Goal: Transaction & Acquisition: Purchase product/service

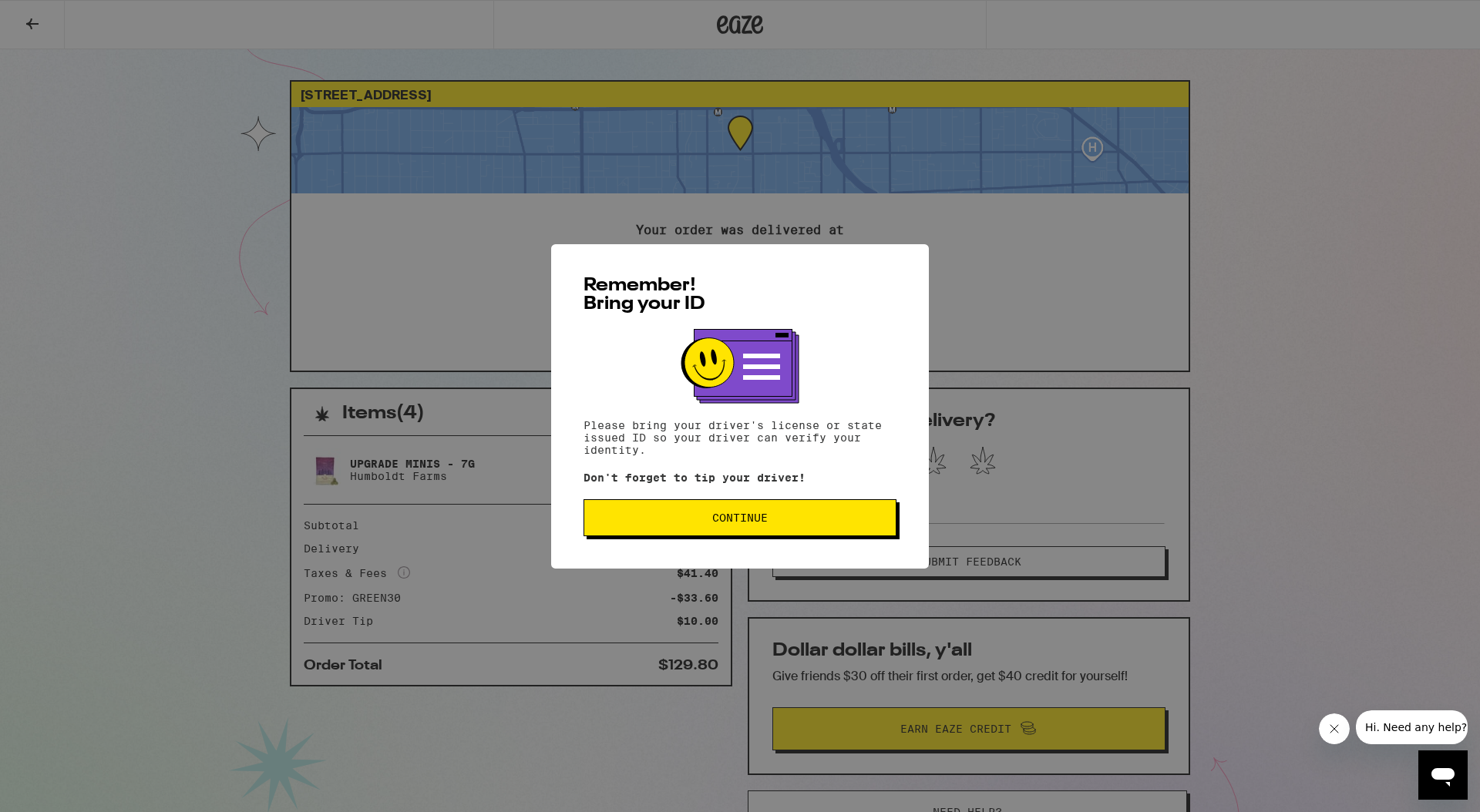
click at [790, 533] on button "Continue" at bounding box center [740, 517] width 313 height 37
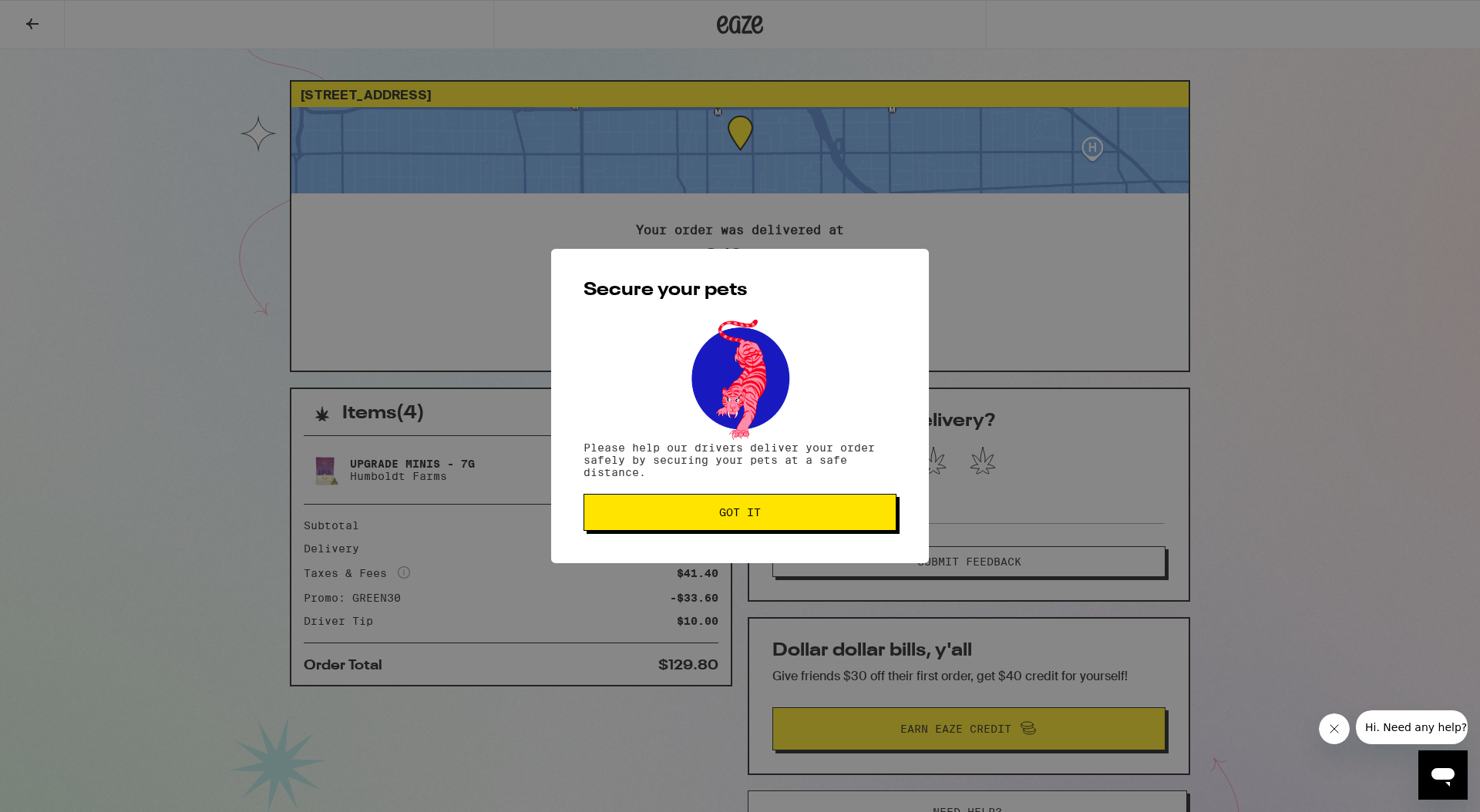
click at [757, 518] on span "Got it" at bounding box center [740, 513] width 42 height 11
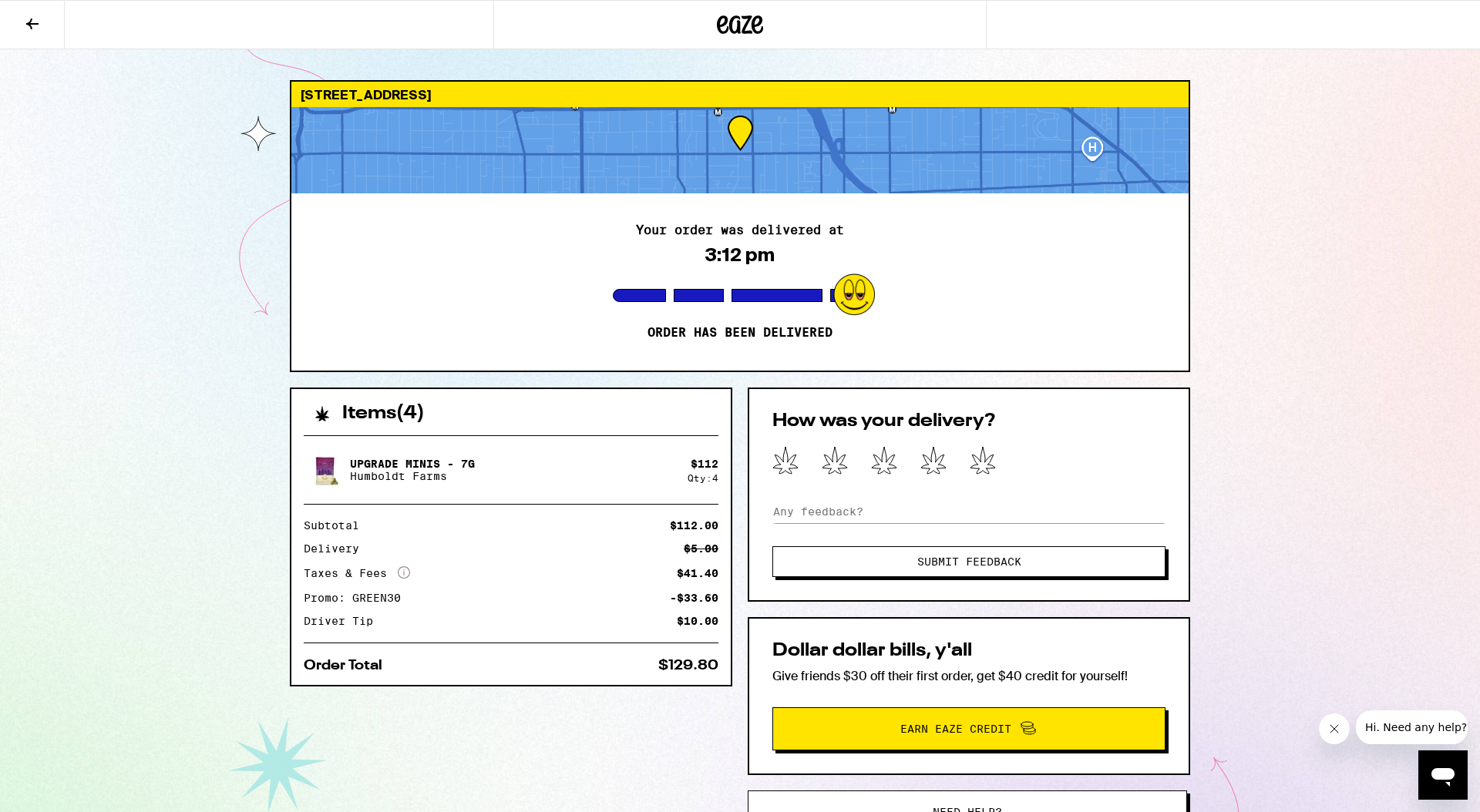
click at [748, 30] on icon at bounding box center [741, 25] width 23 height 19
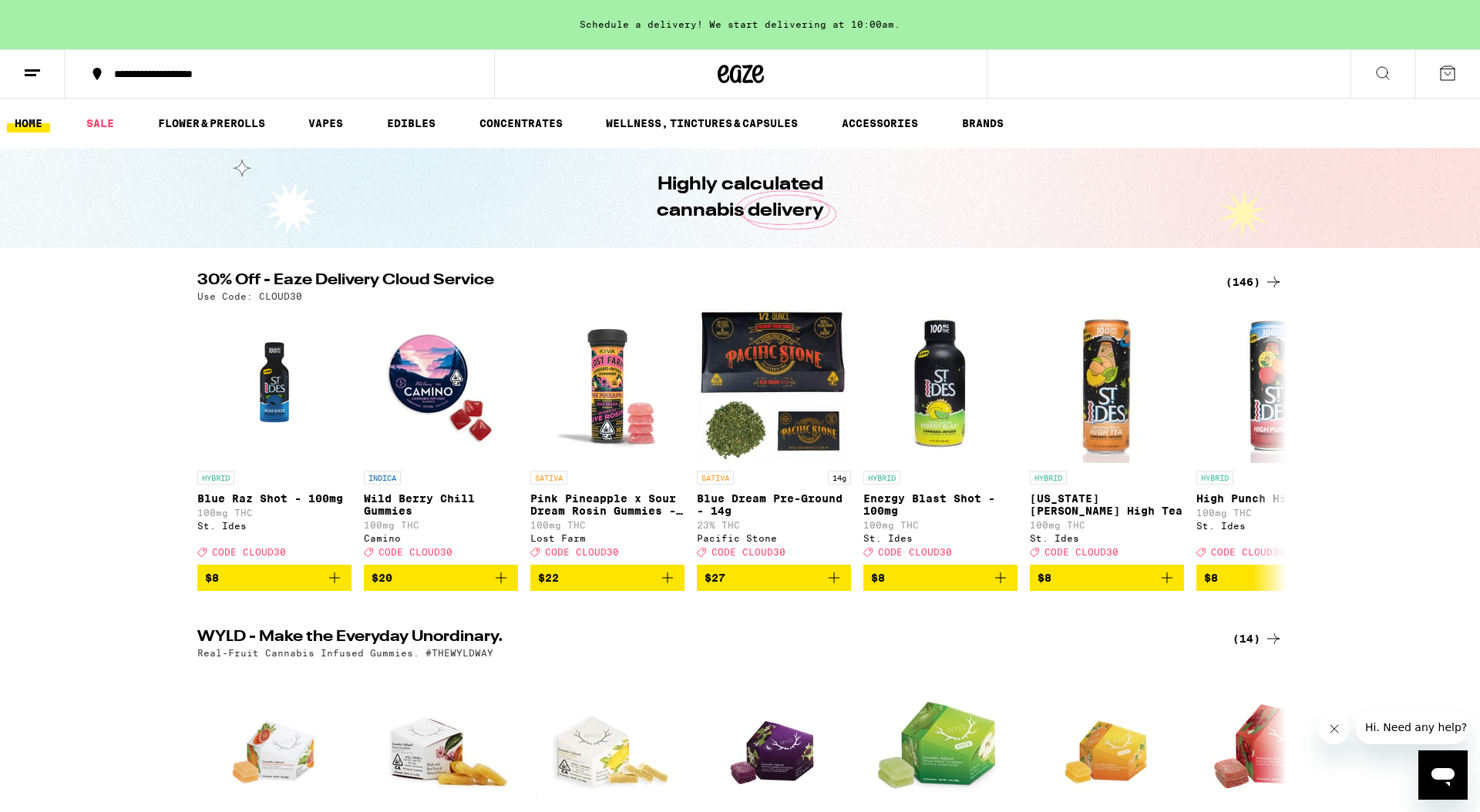
click at [1262, 284] on div "(146)" at bounding box center [1254, 282] width 57 height 19
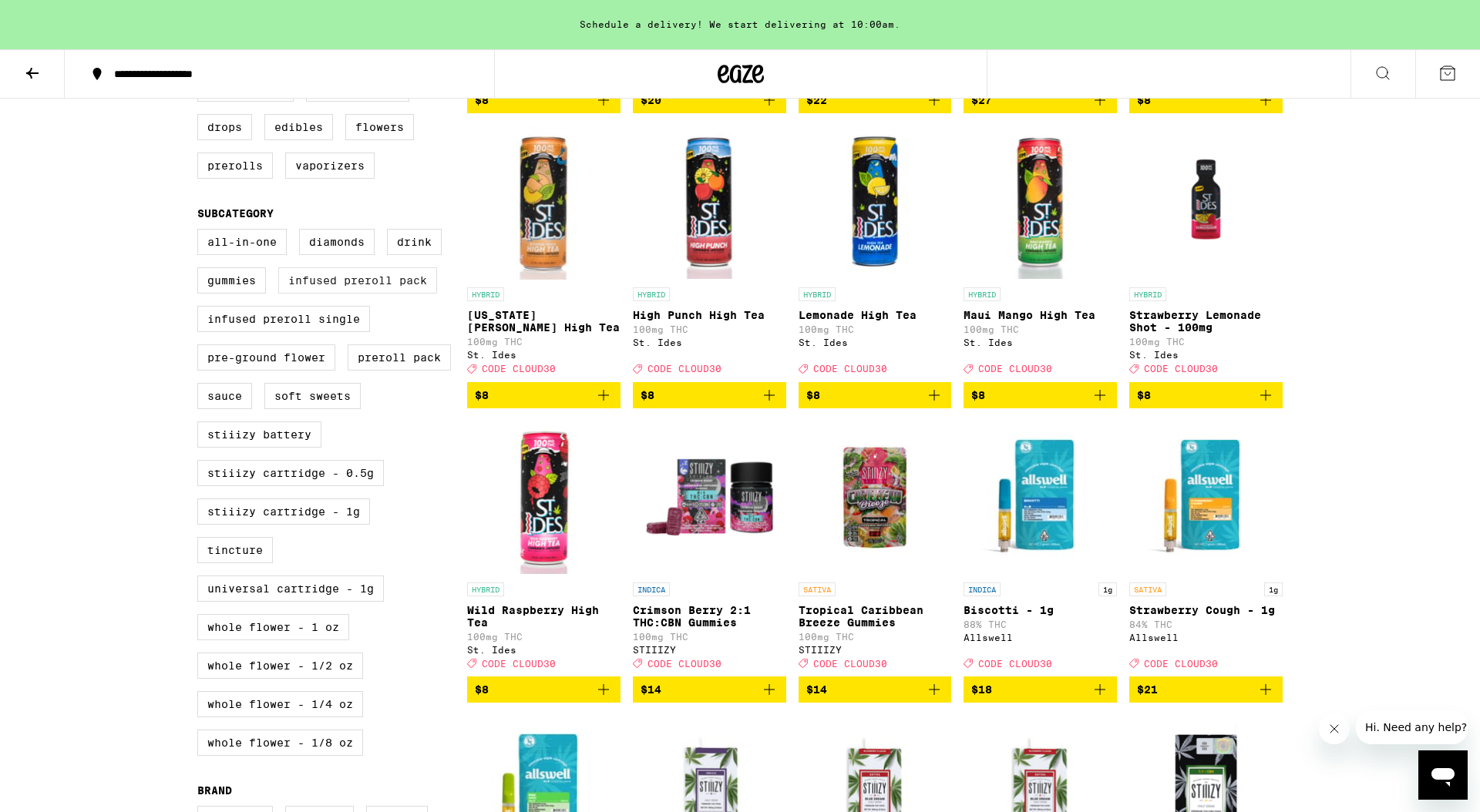
scroll to position [725, 0]
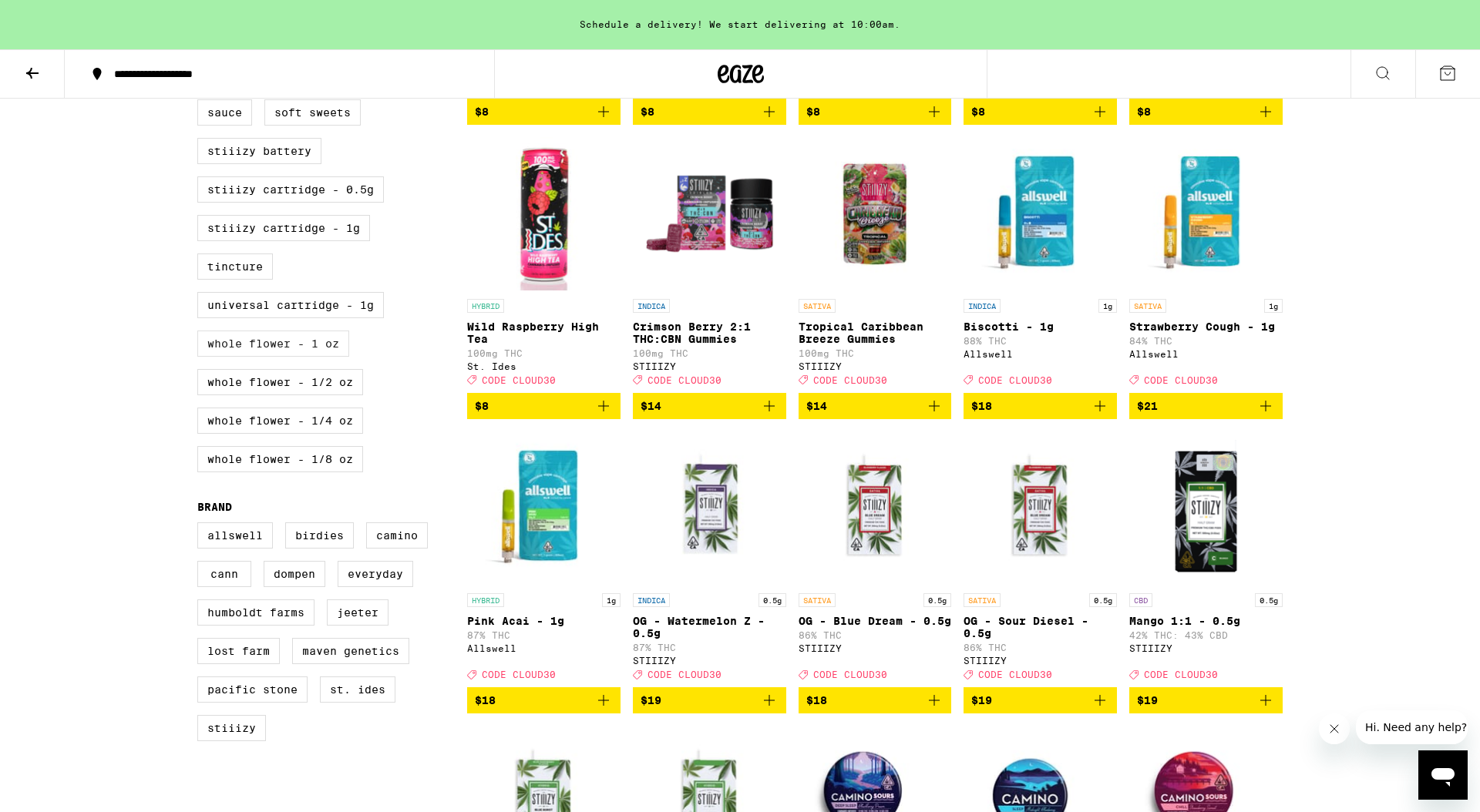
click at [307, 357] on label "Whole Flower - 1 oz" at bounding box center [273, 344] width 152 height 26
checkbox input "true"
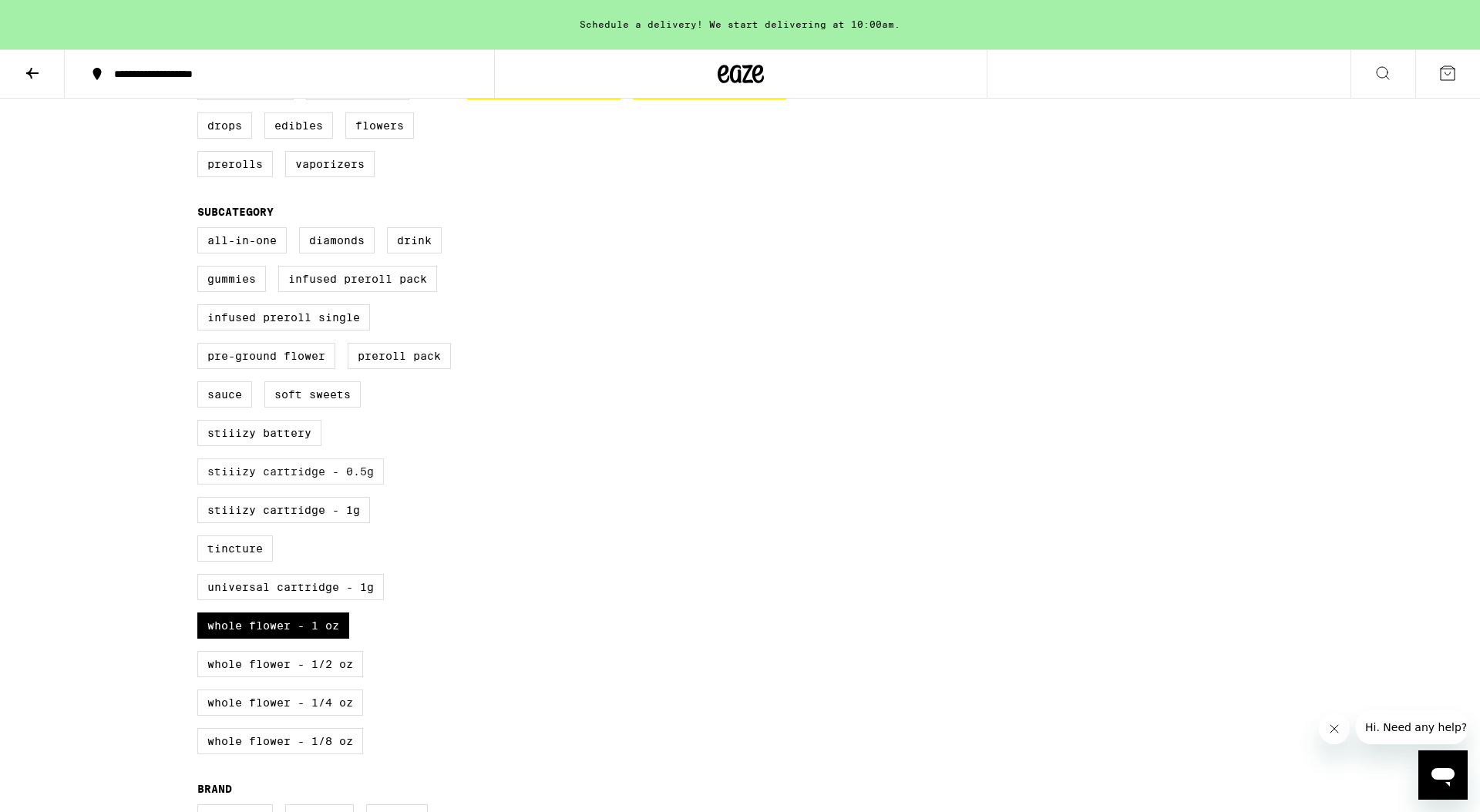
scroll to position [444, 0]
click at [327, 676] on label "Whole Flower - 1/2 oz" at bounding box center [280, 663] width 166 height 26
click at [201, 229] on input "Whole Flower - 1/2 oz" at bounding box center [201, 228] width 1 height 1
checkbox input "true"
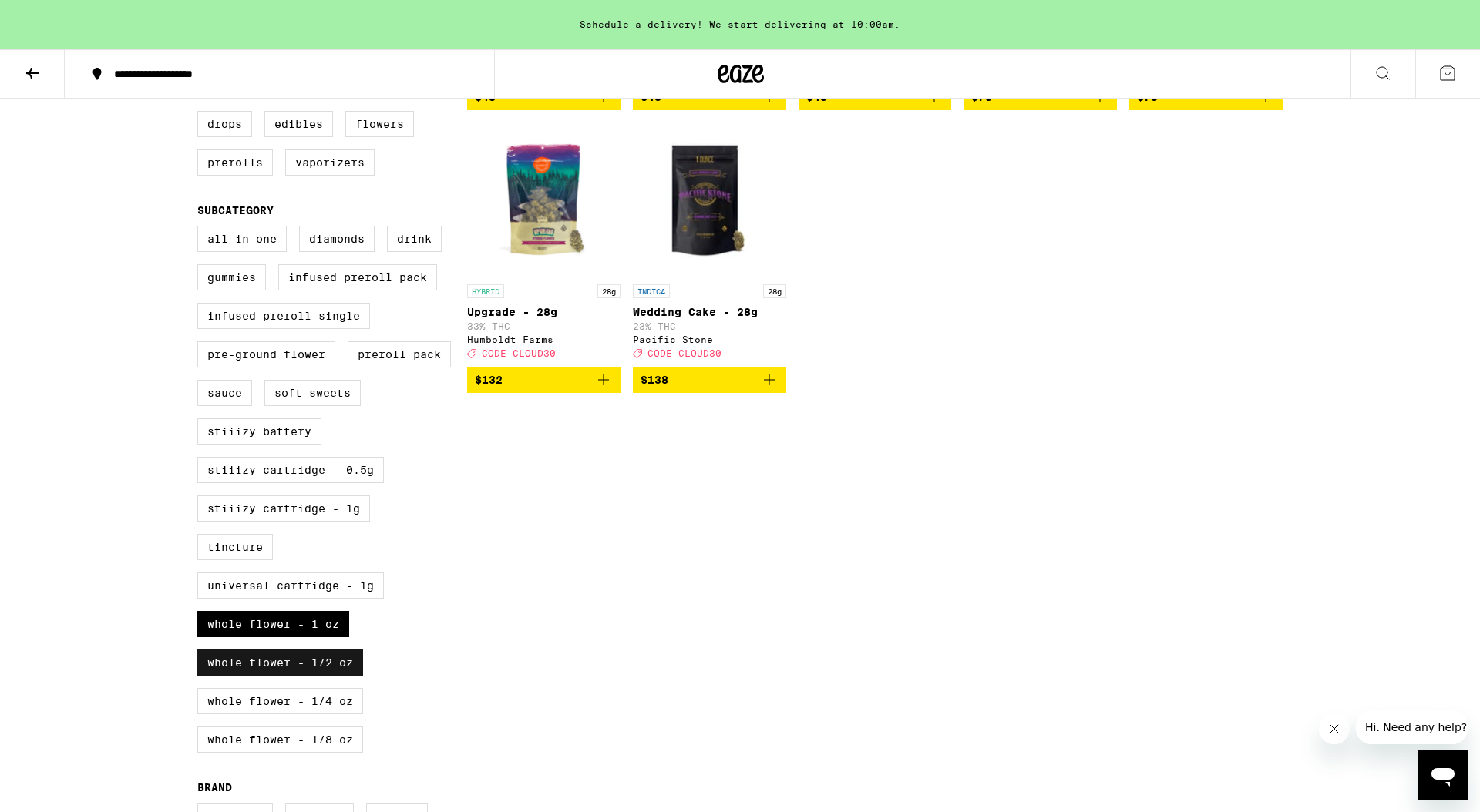
scroll to position [443, 0]
click at [324, 638] on label "Whole Flower - 1 oz" at bounding box center [273, 624] width 152 height 26
click at [201, 230] on input "Whole Flower - 1 oz" at bounding box center [201, 229] width 1 height 1
checkbox input "false"
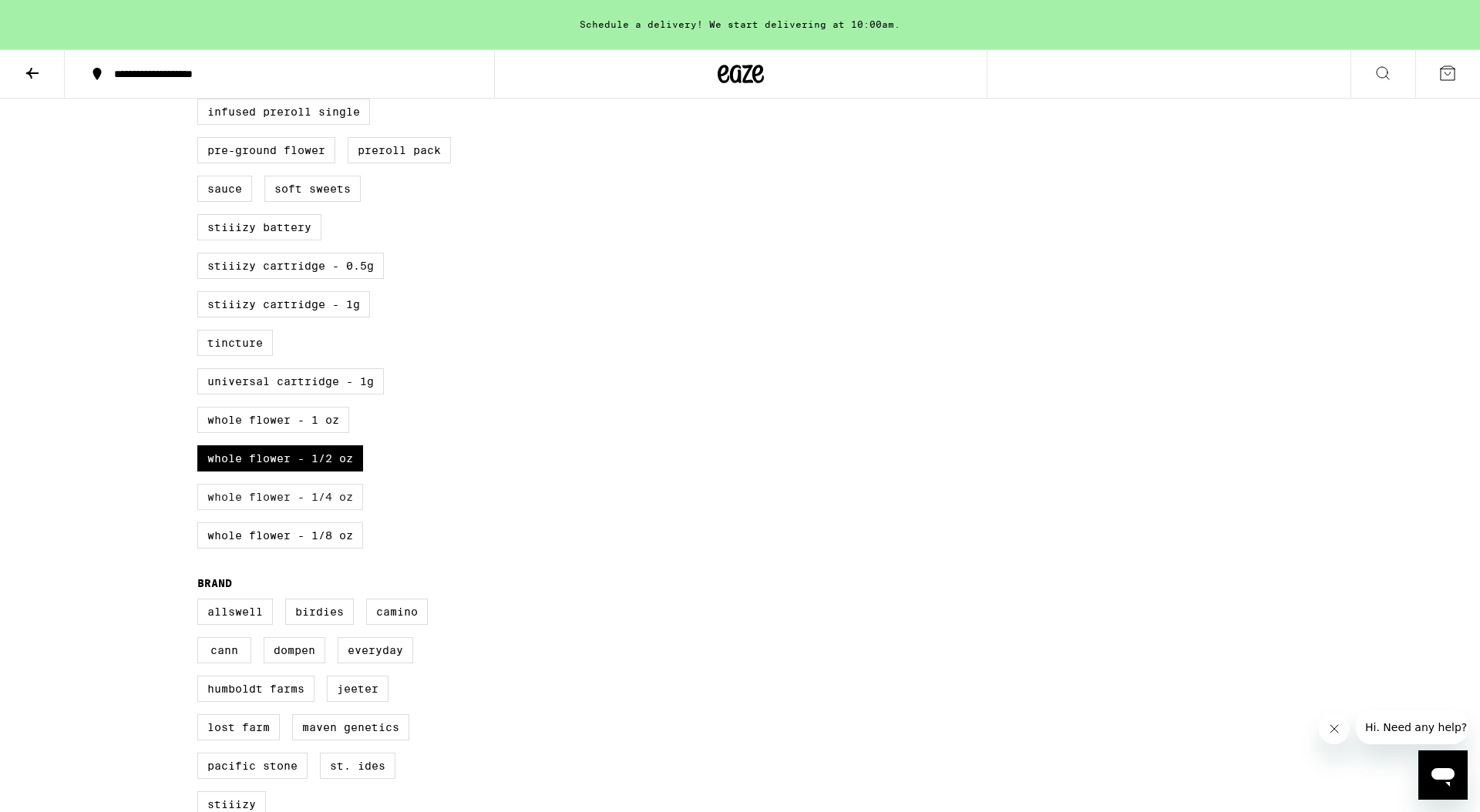
scroll to position [651, 0]
click at [345, 507] on label "Whole Flower - 1/4 oz" at bounding box center [280, 494] width 166 height 26
click at [201, 21] on input "Whole Flower - 1/4 oz" at bounding box center [201, 20] width 1 height 1
checkbox input "true"
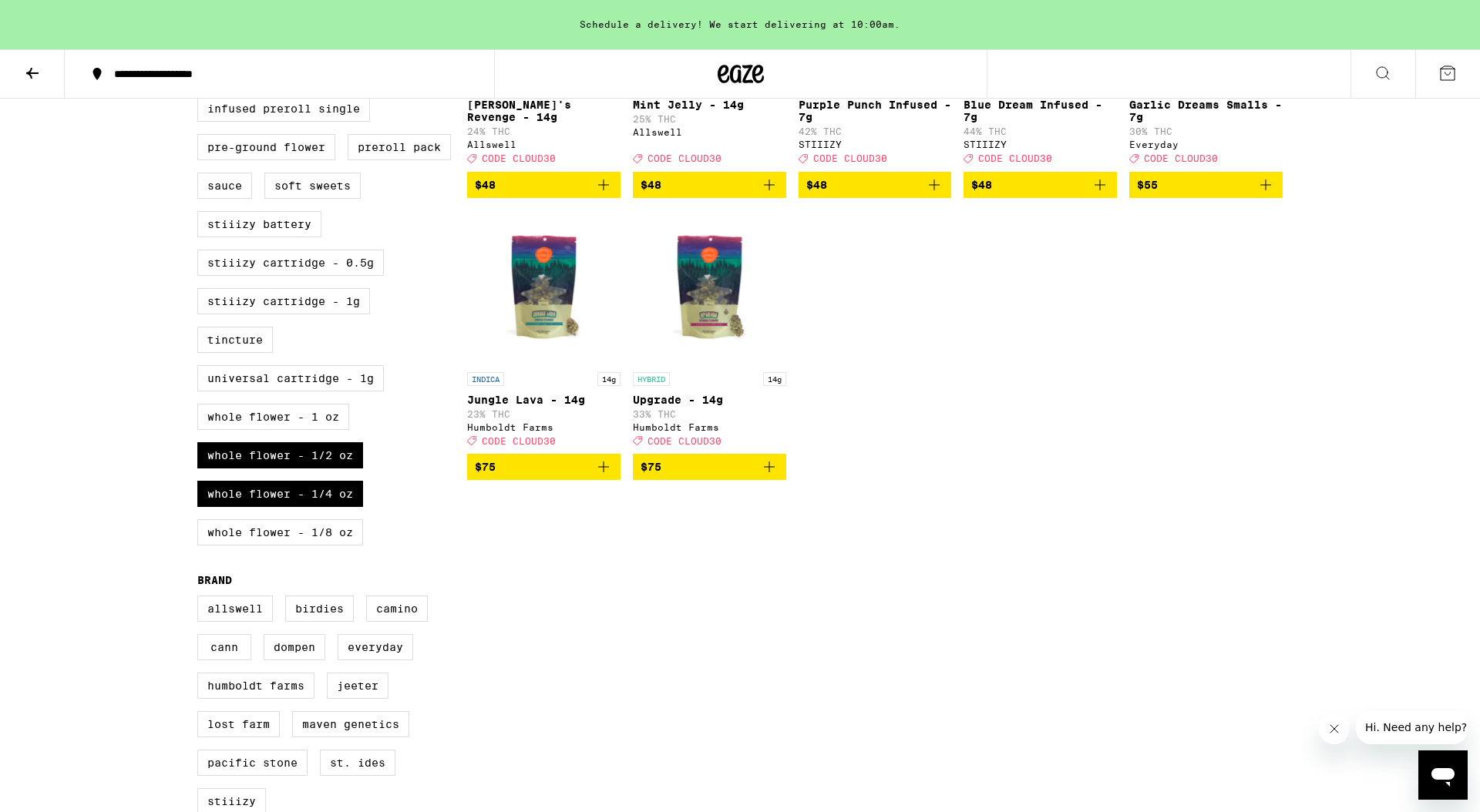
drag, startPoint x: 341, startPoint y: 493, endPoint x: 506, endPoint y: 509, distance: 165.8
click at [341, 468] on label "Whole Flower - 1/2 oz" at bounding box center [280, 455] width 166 height 26
click at [201, 21] on input "Whole Flower - 1/2 oz" at bounding box center [201, 20] width 1 height 1
checkbox input "false"
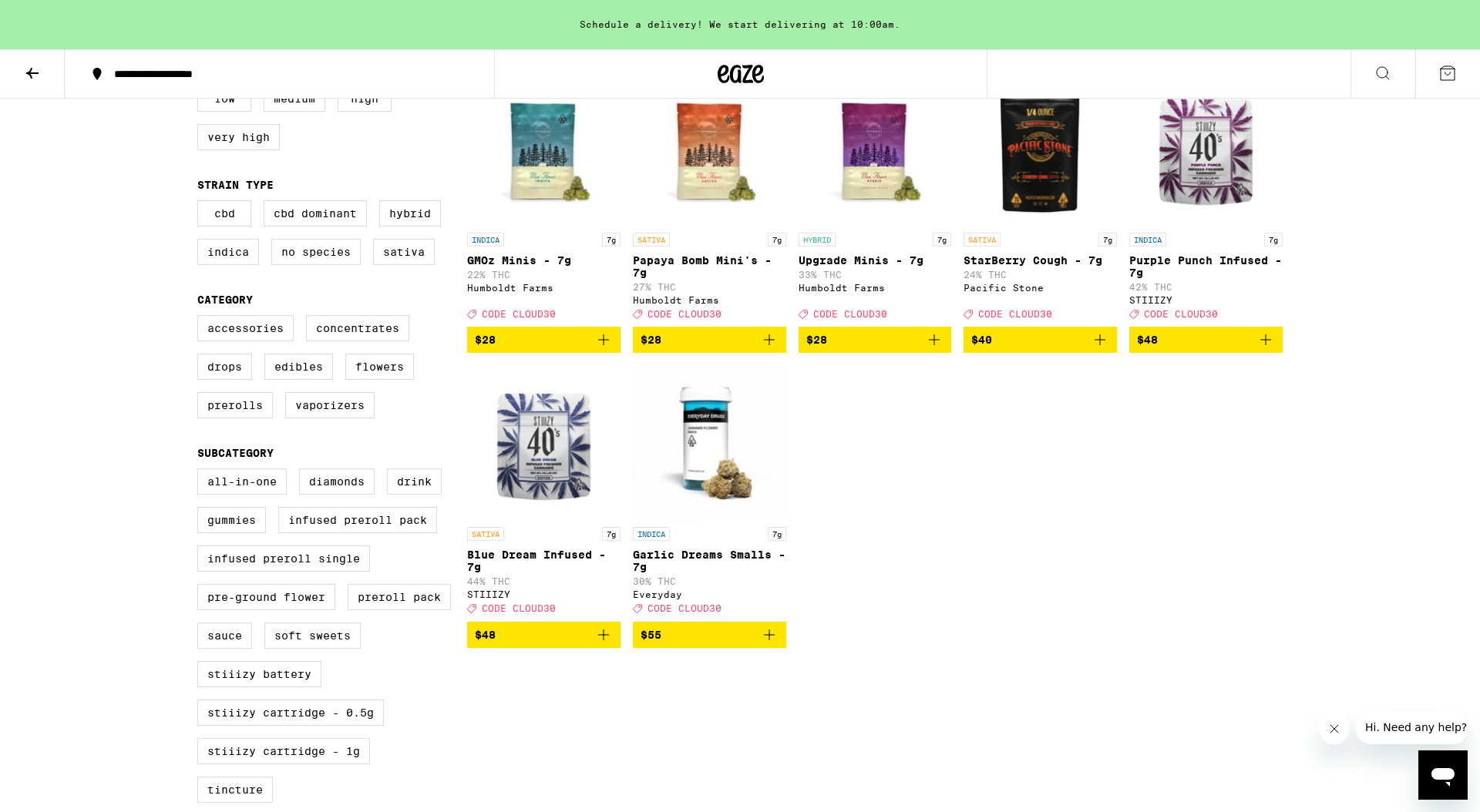
scroll to position [200, 0]
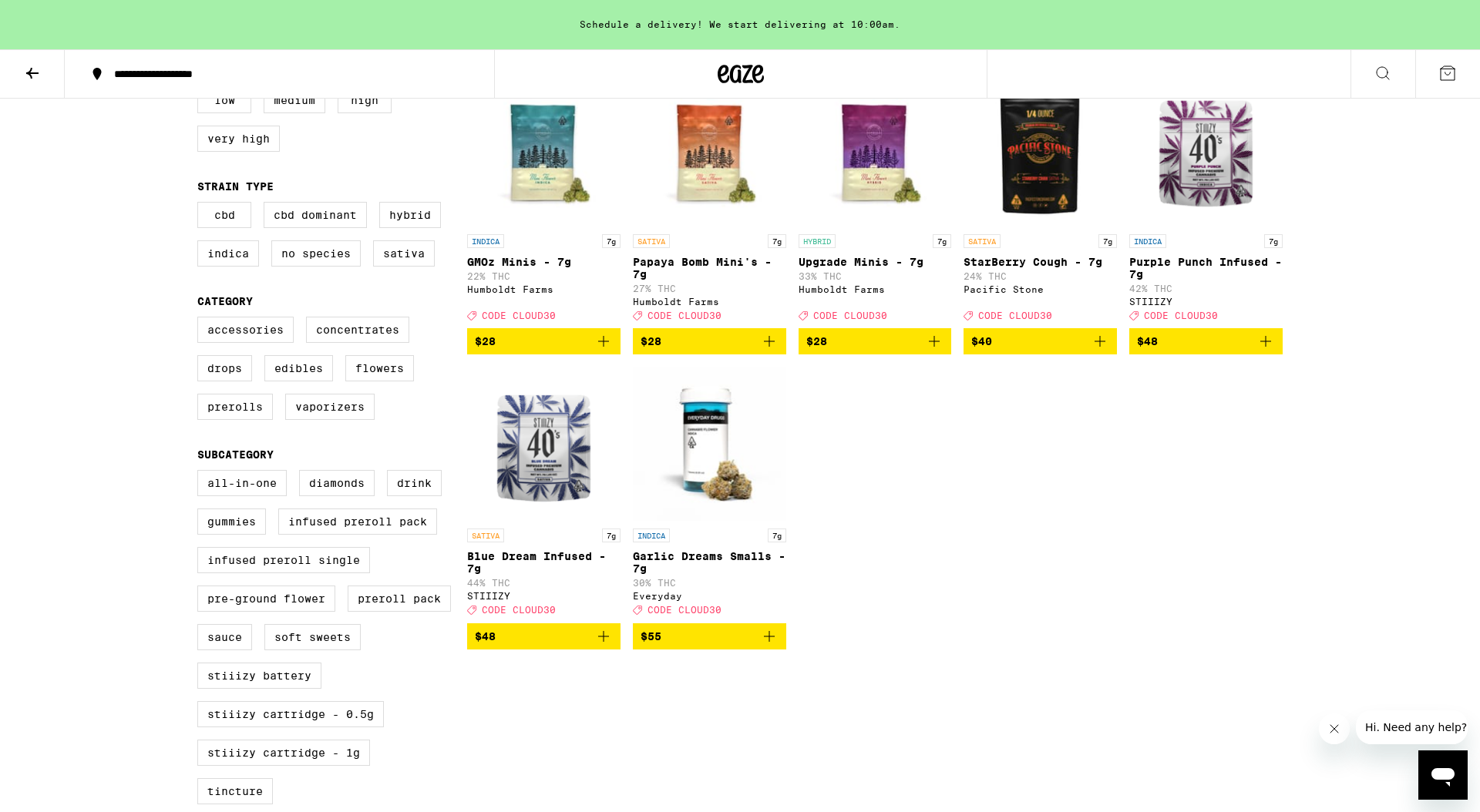
drag, startPoint x: 930, startPoint y: 474, endPoint x: 957, endPoint y: 408, distance: 71.3
click at [937, 459] on div "INDICA 7g GMOz Minis - 7g 22% THC Humboldt Farms Deal Created with Sketch. CODE…" at bounding box center [874, 361] width 815 height 577
click at [932, 351] on icon "Add to bag" at bounding box center [935, 342] width 19 height 19
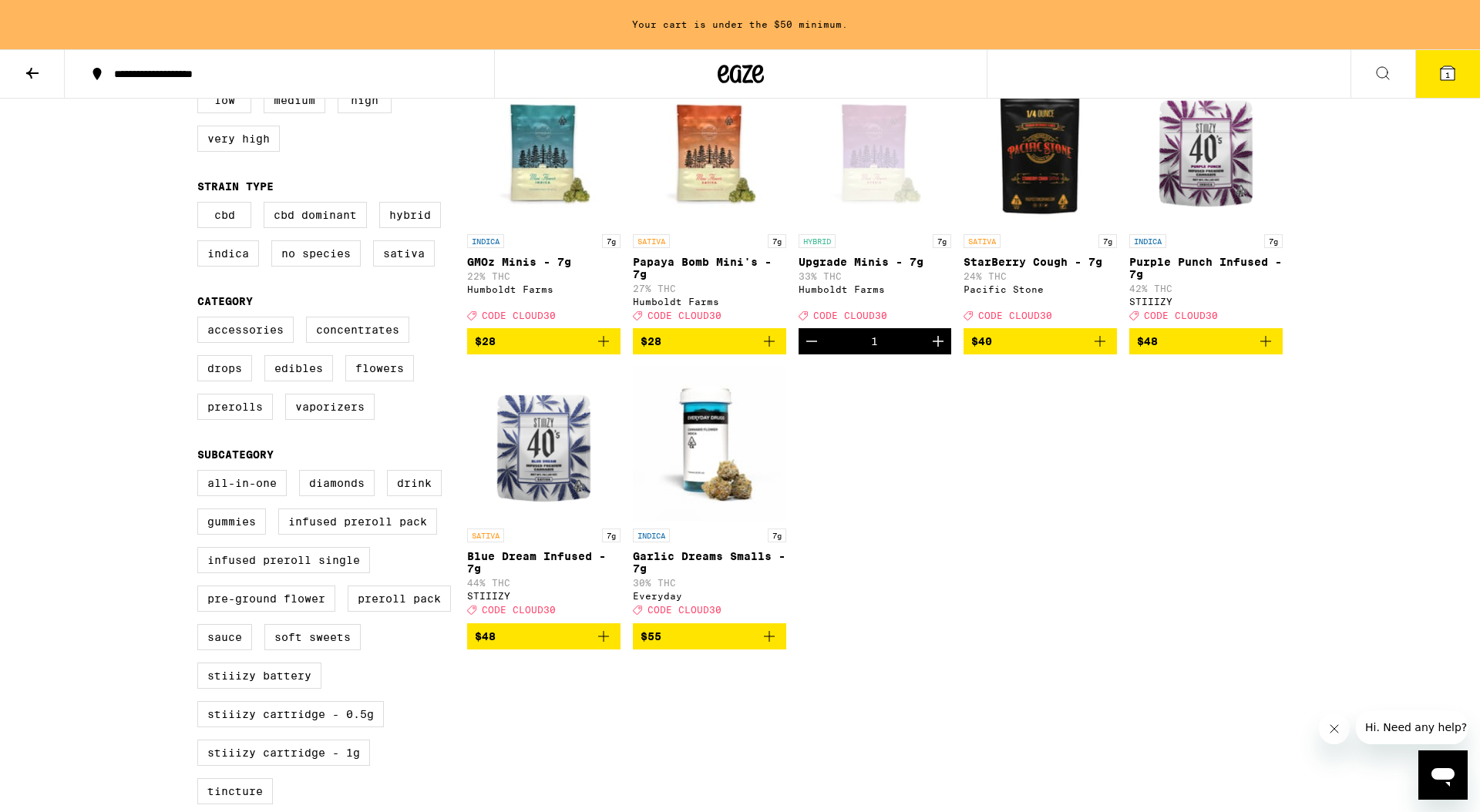
click at [932, 351] on icon "Increment" at bounding box center [938, 342] width 19 height 19
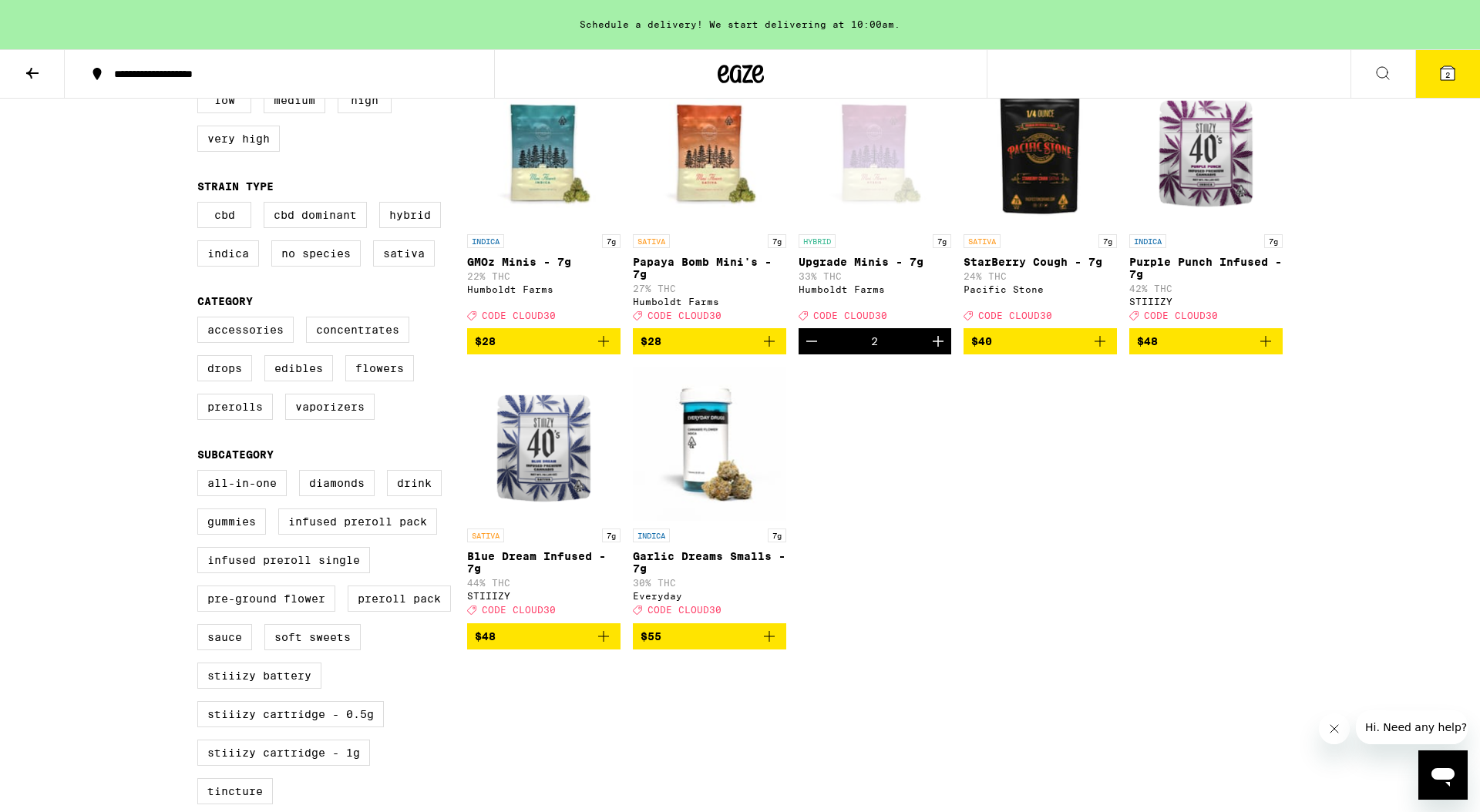
click at [932, 351] on icon "Increment" at bounding box center [938, 342] width 19 height 19
